Goal: Information Seeking & Learning: Learn about a topic

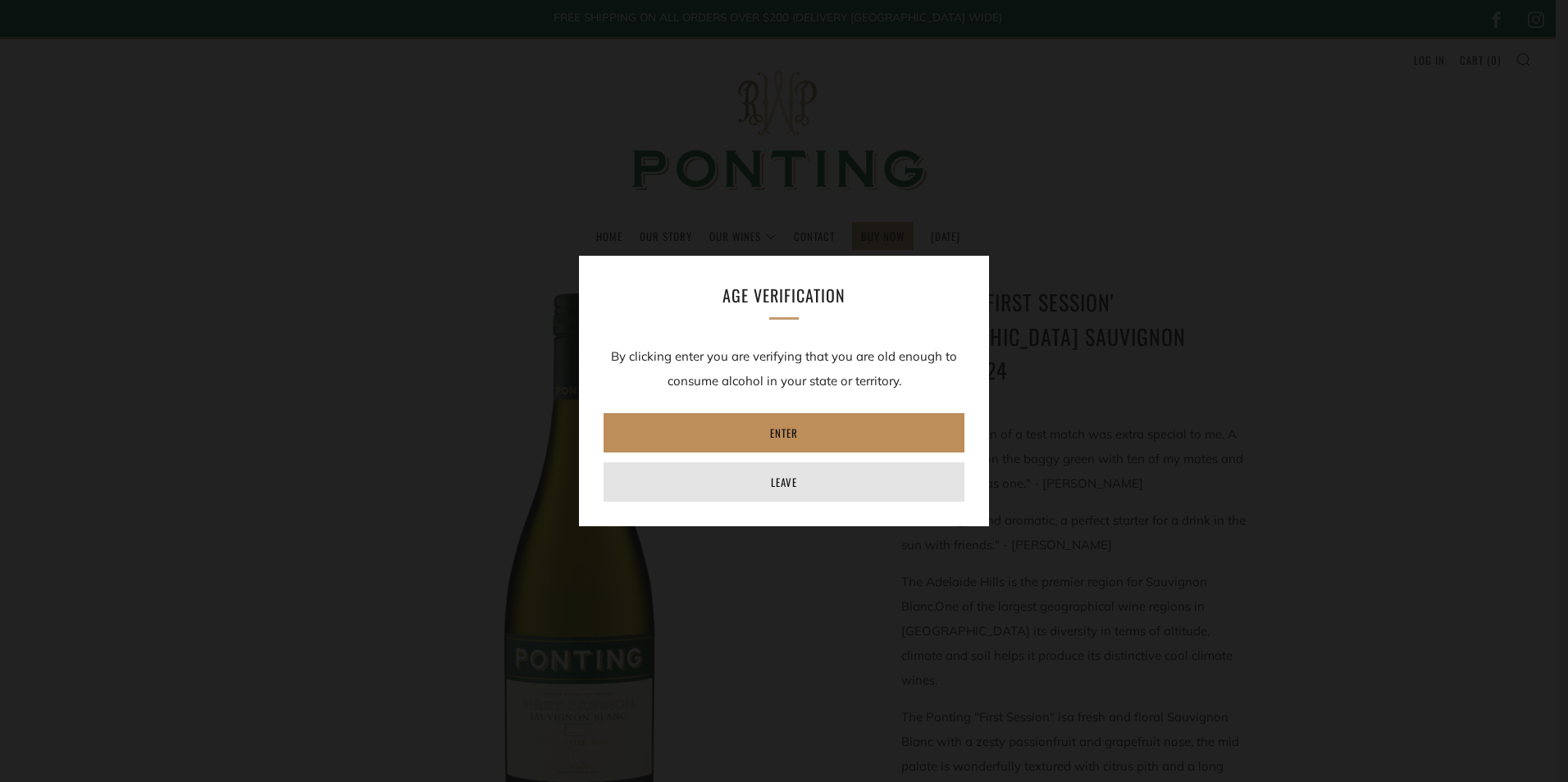
drag, startPoint x: 839, startPoint y: 433, endPoint x: 857, endPoint y: 440, distance: 19.3
click at [839, 433] on link "Enter" at bounding box center [783, 432] width 360 height 39
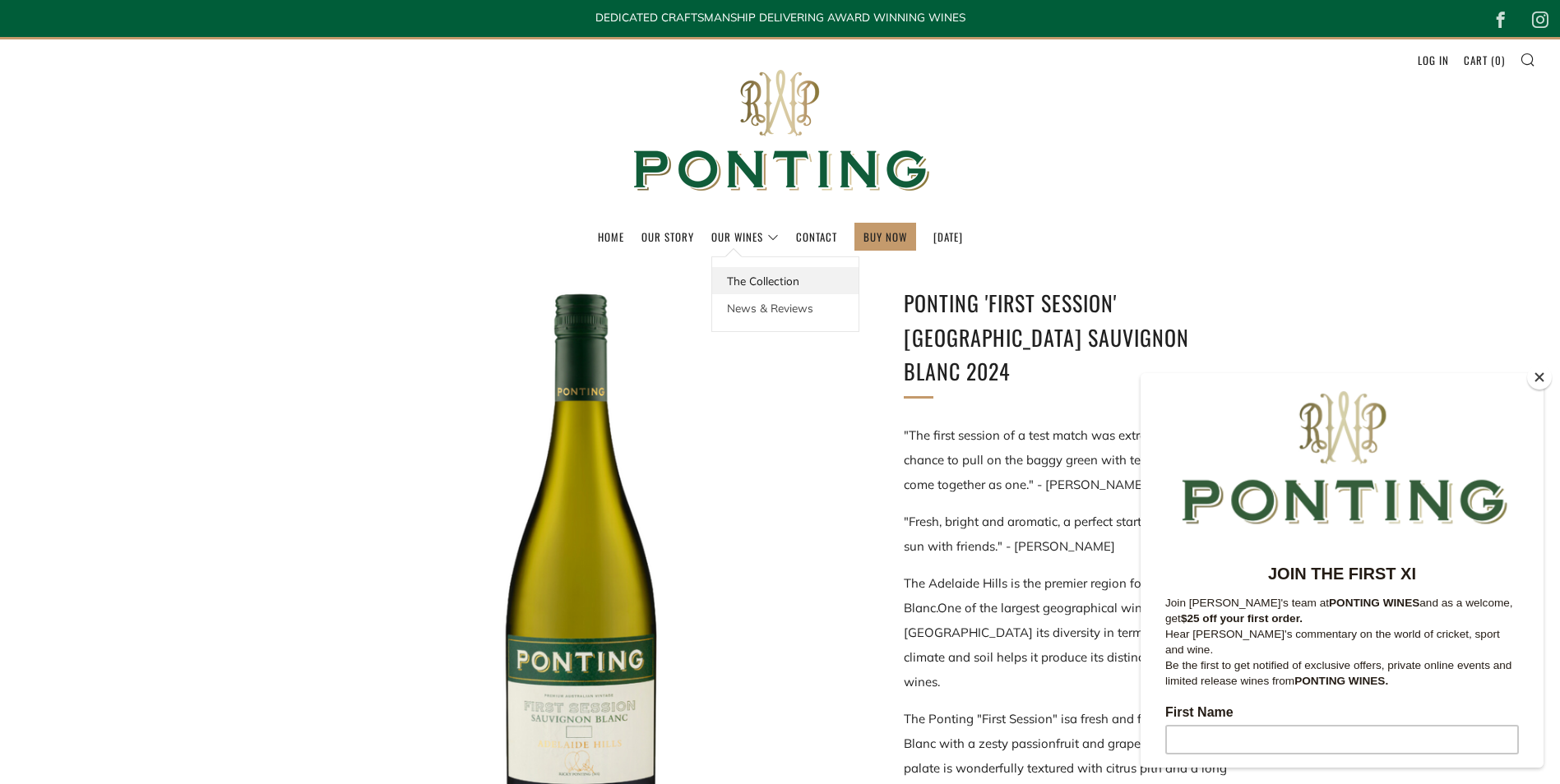
click at [744, 275] on link "The Collection" at bounding box center [785, 280] width 147 height 27
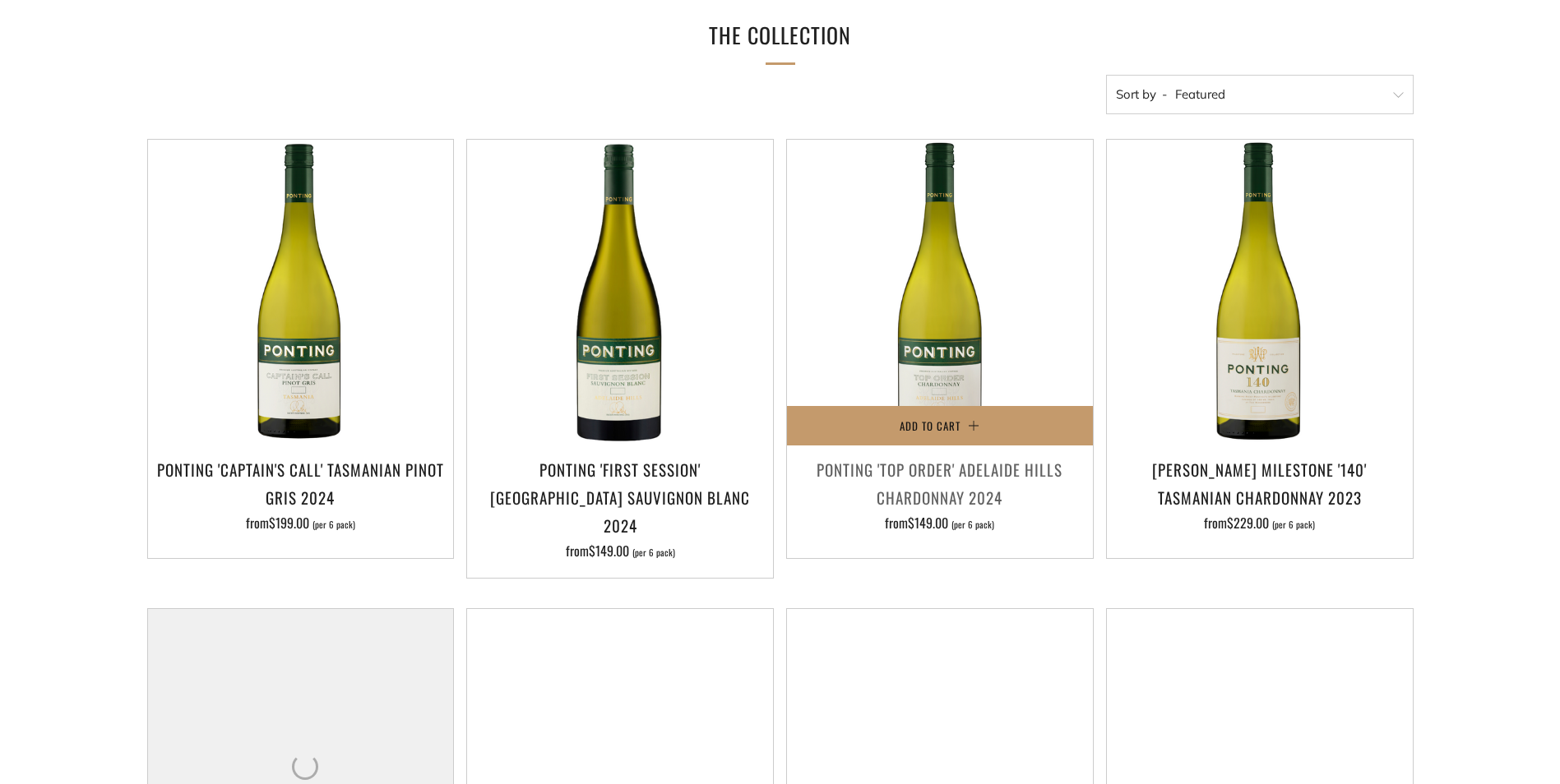
scroll to position [411, 0]
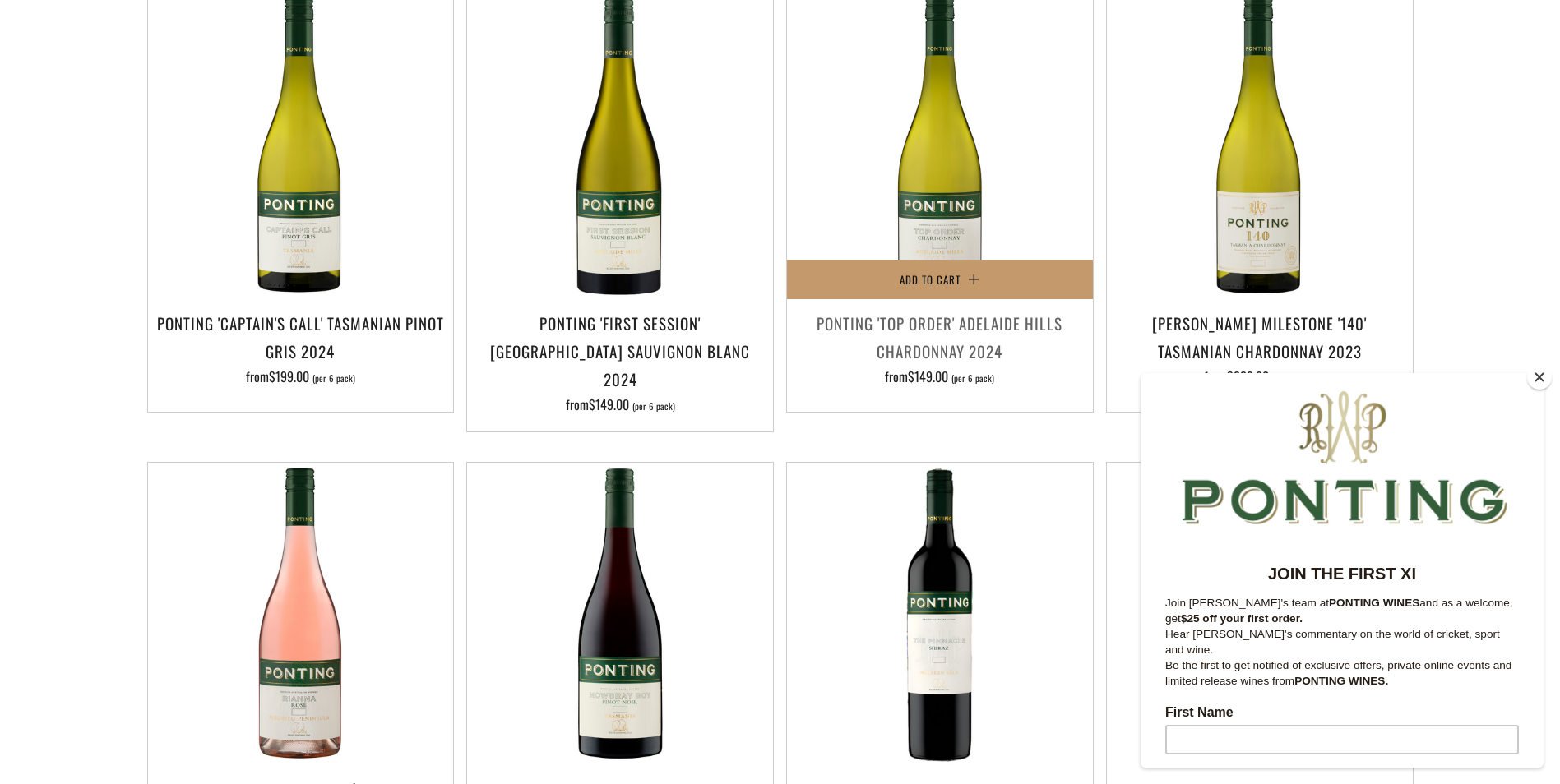
click at [978, 329] on h3 "Ponting 'Top Order' Adelaide Hills Chardonnay 2024" at bounding box center [940, 337] width 289 height 55
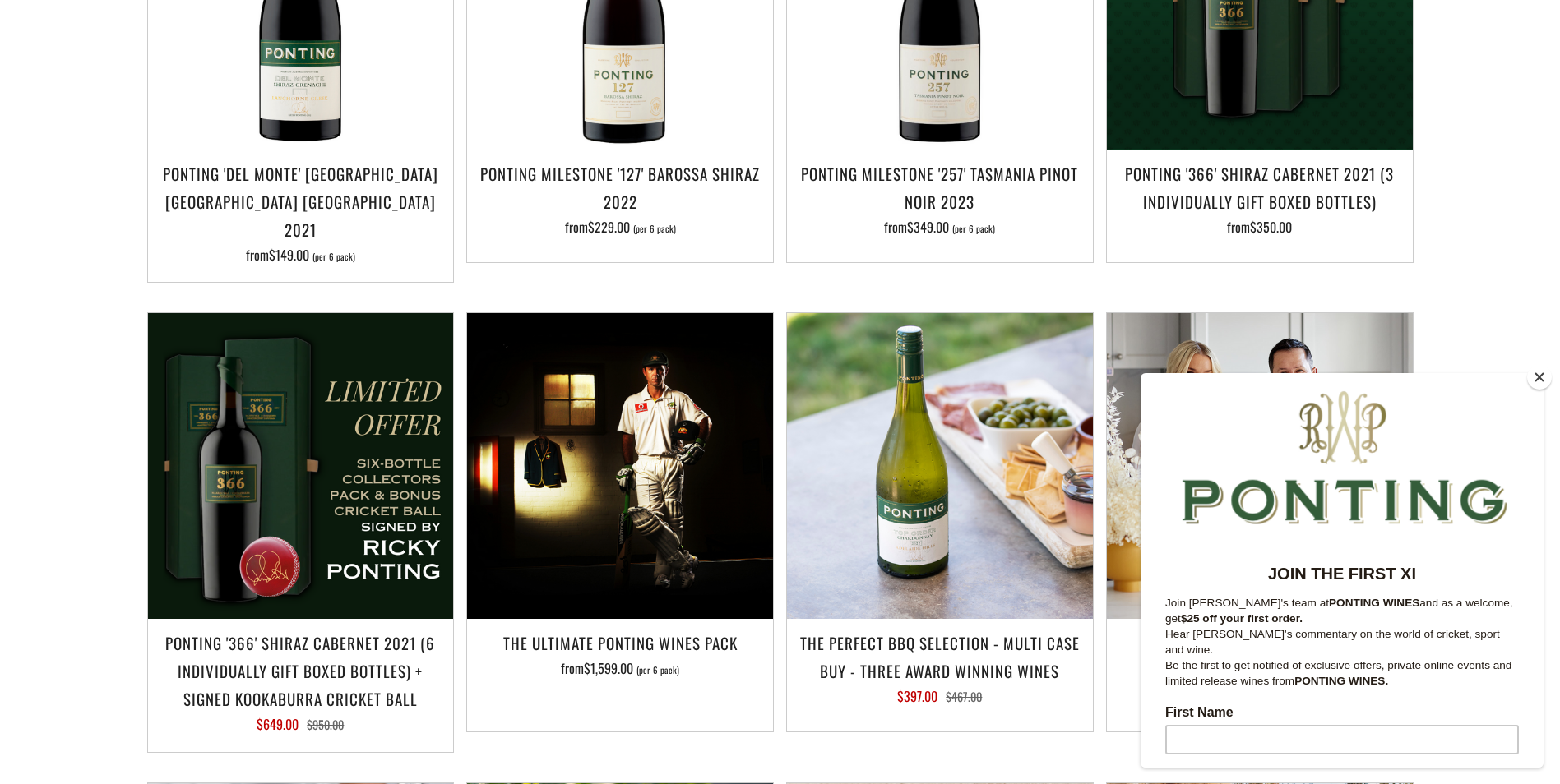
scroll to position [1150, 0]
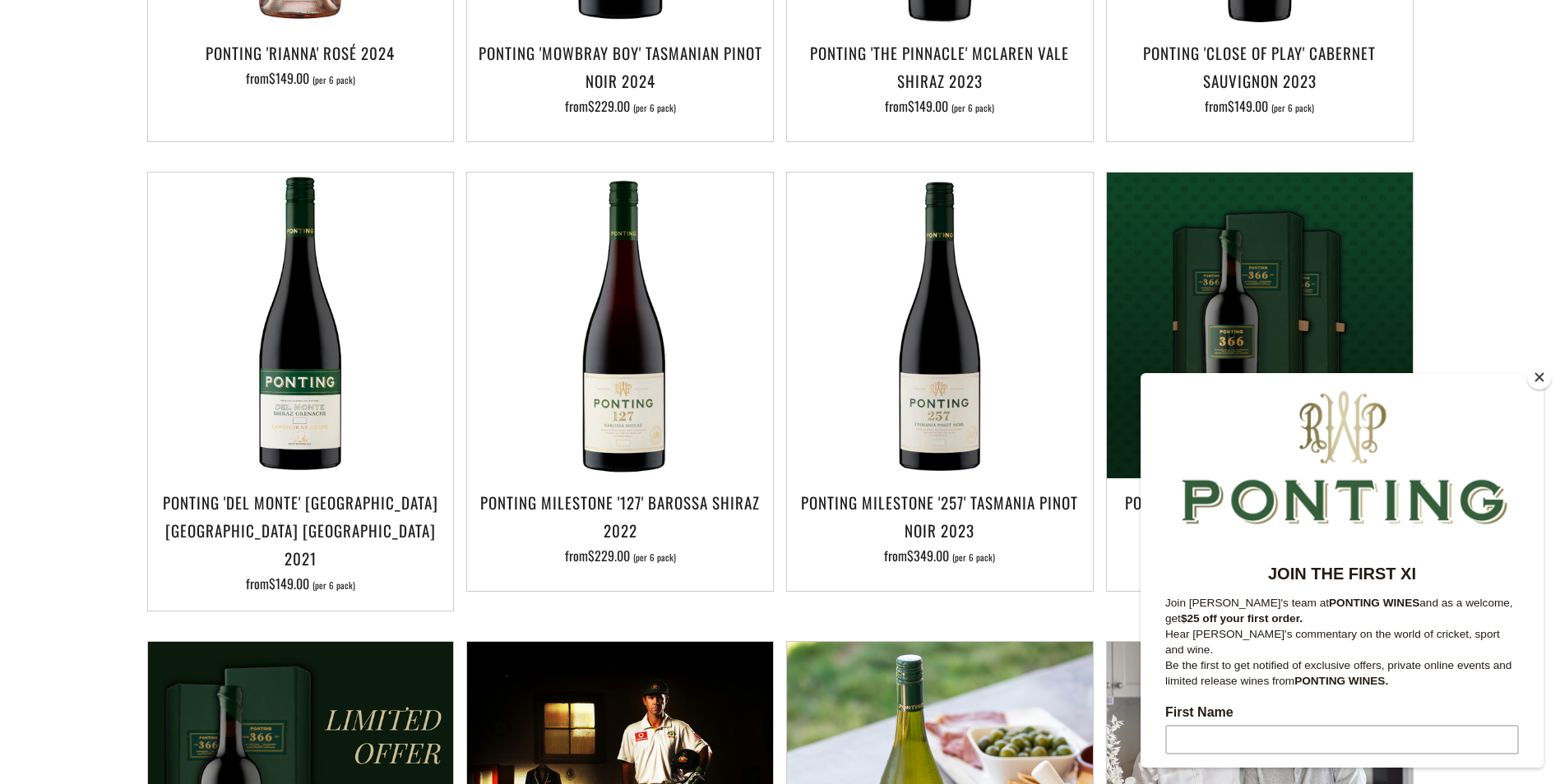
click at [1537, 378] on button "Close" at bounding box center [1539, 377] width 25 height 25
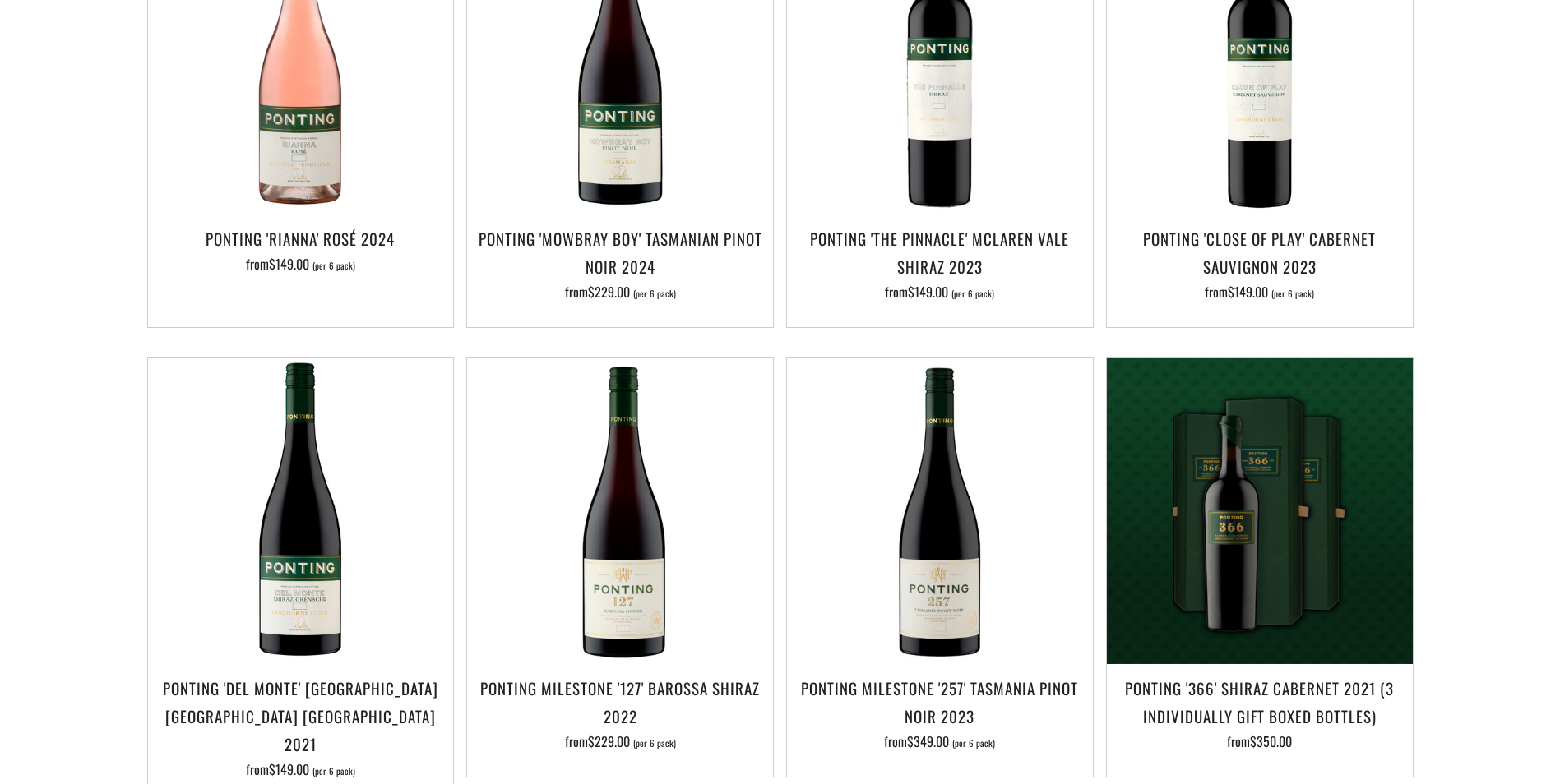
scroll to position [904, 0]
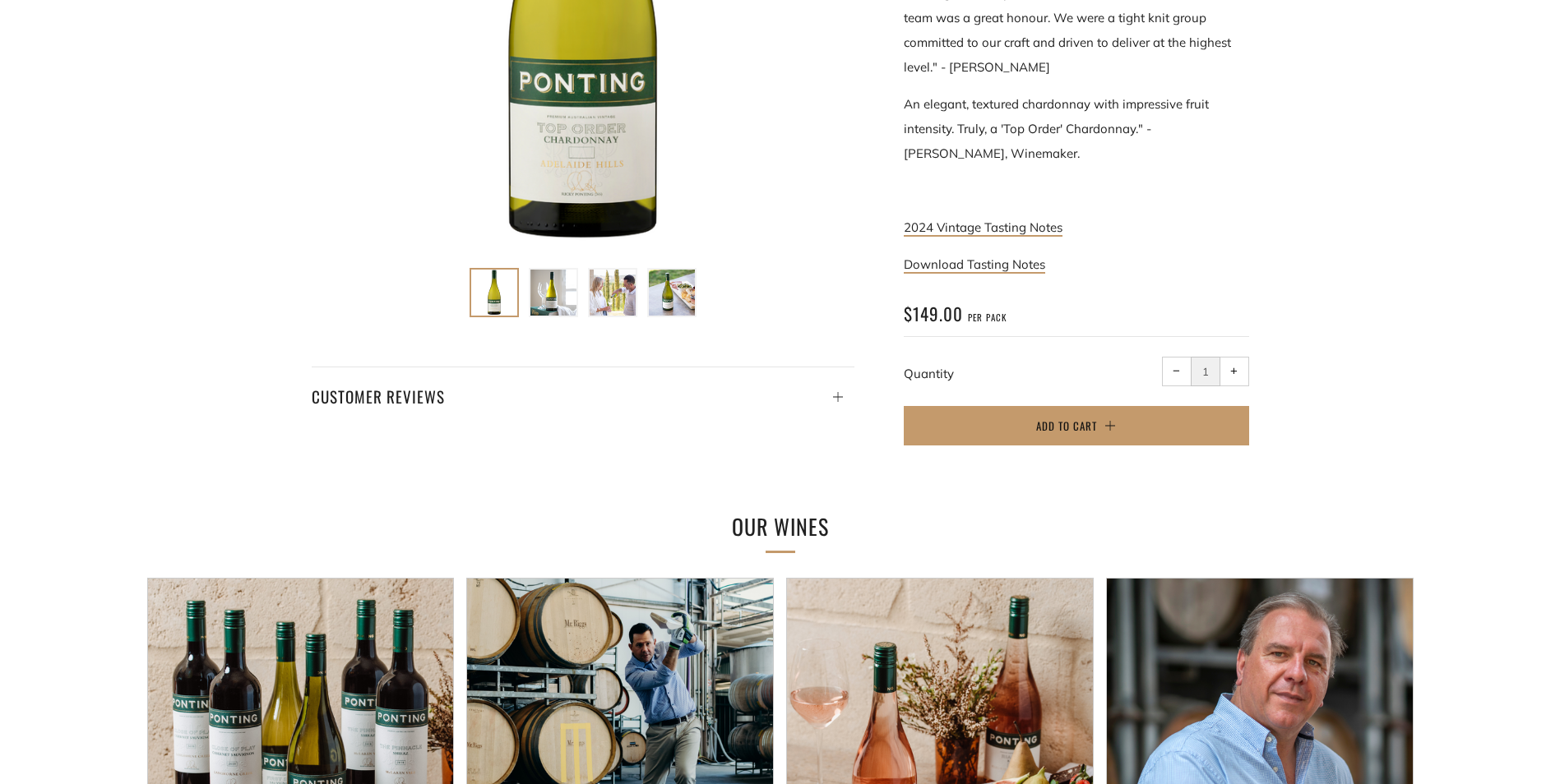
scroll to position [411, 0]
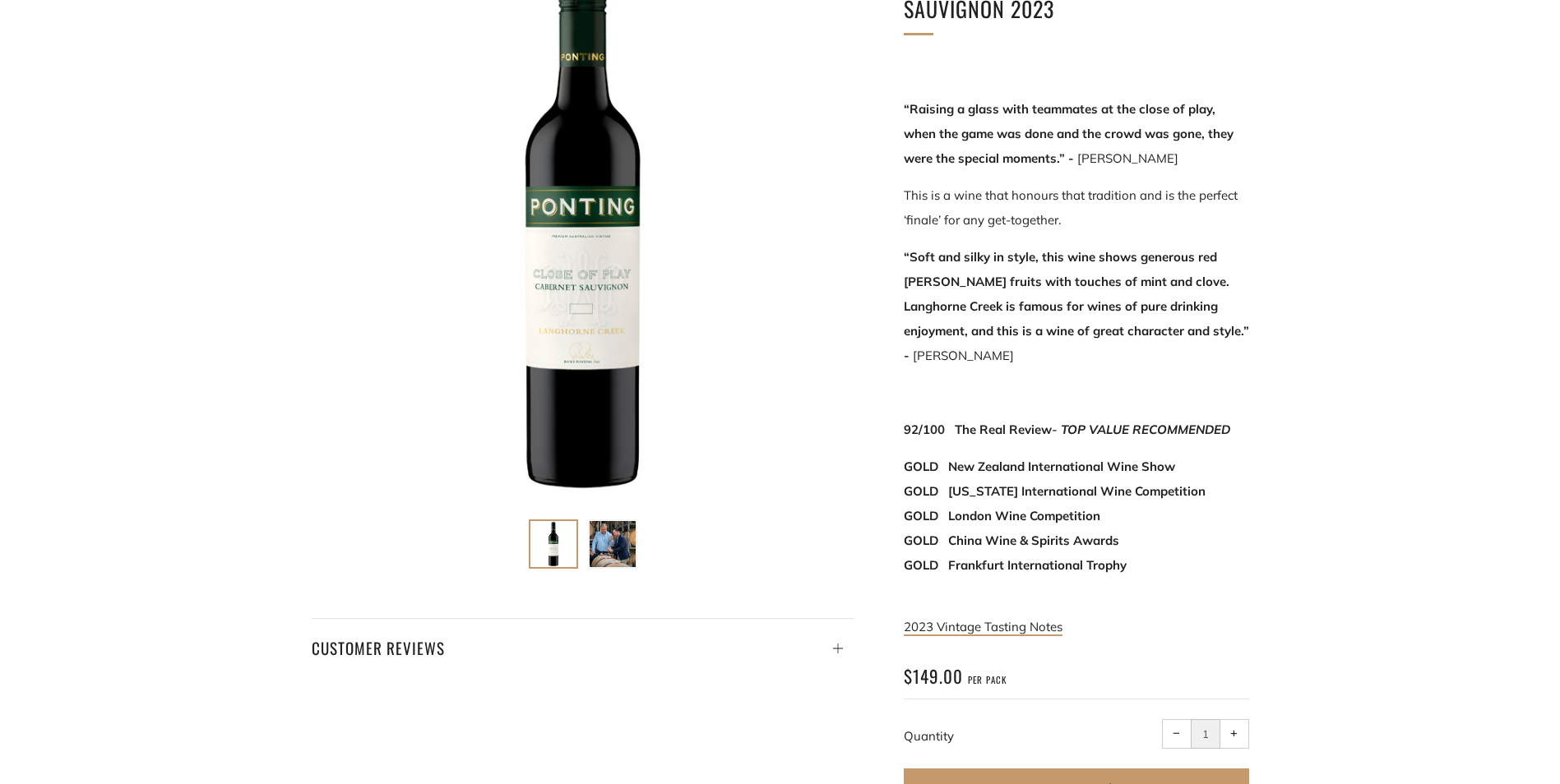
scroll to position [657, 0]
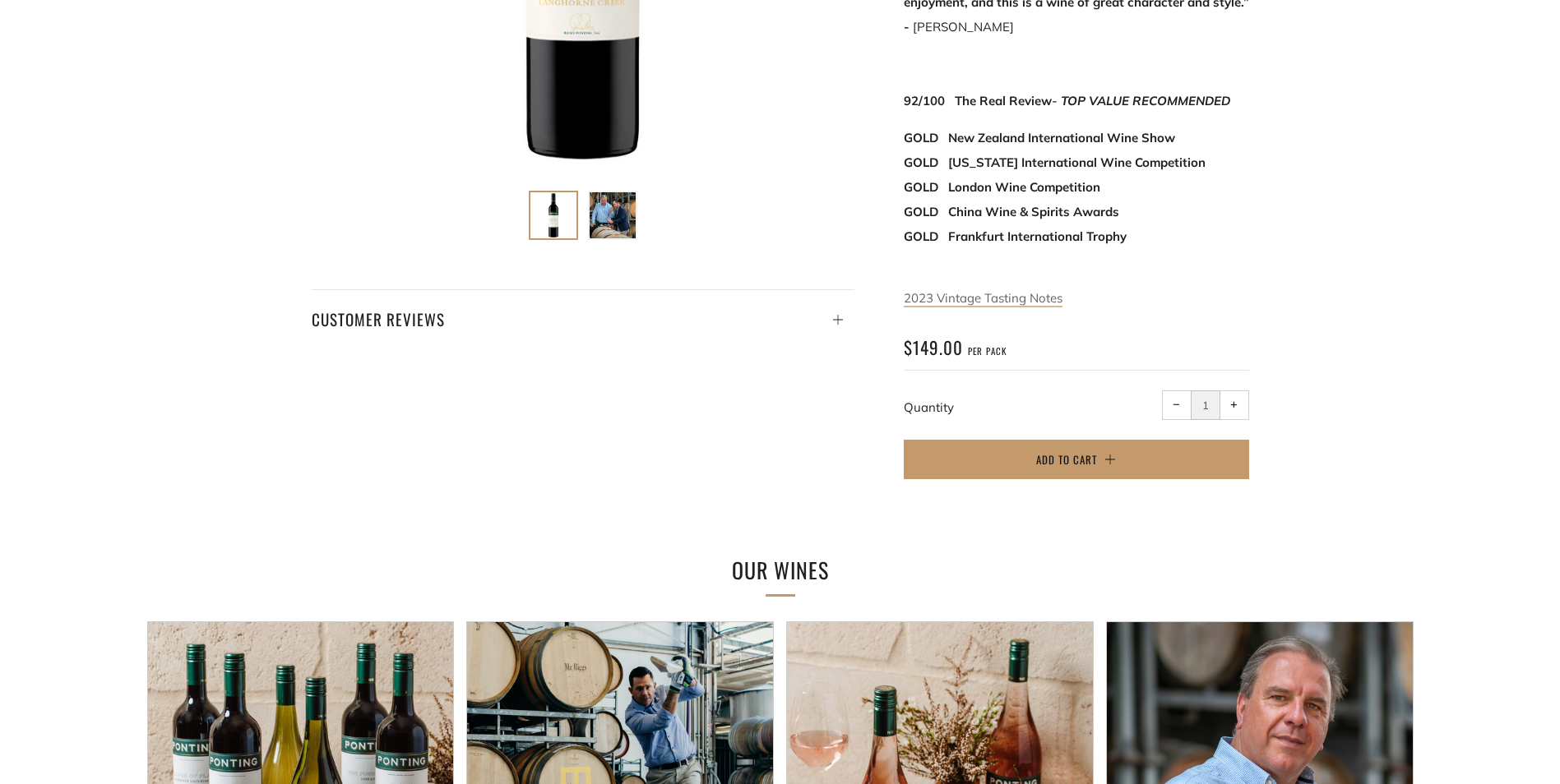
click at [1010, 290] on link "2023 Vintage Tasting Notes" at bounding box center [984, 298] width 158 height 17
